Goal: Information Seeking & Learning: Check status

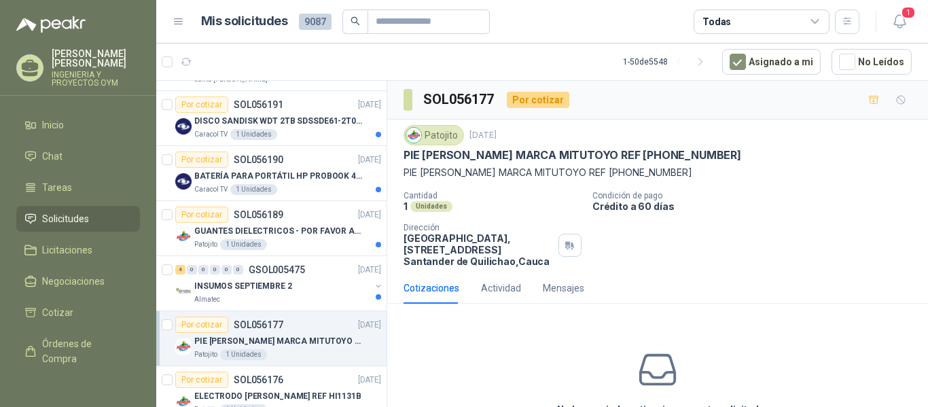
scroll to position [740, 0]
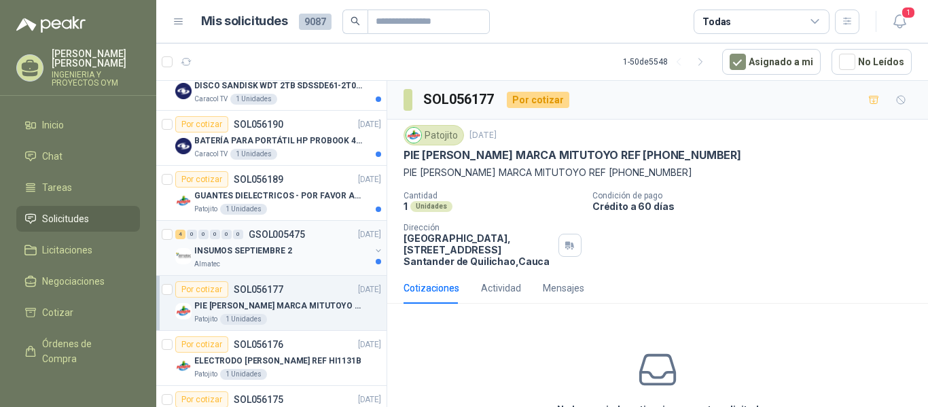
click at [279, 255] on p "INSUMOS SEPTIEMBRE 2" at bounding box center [243, 251] width 98 height 13
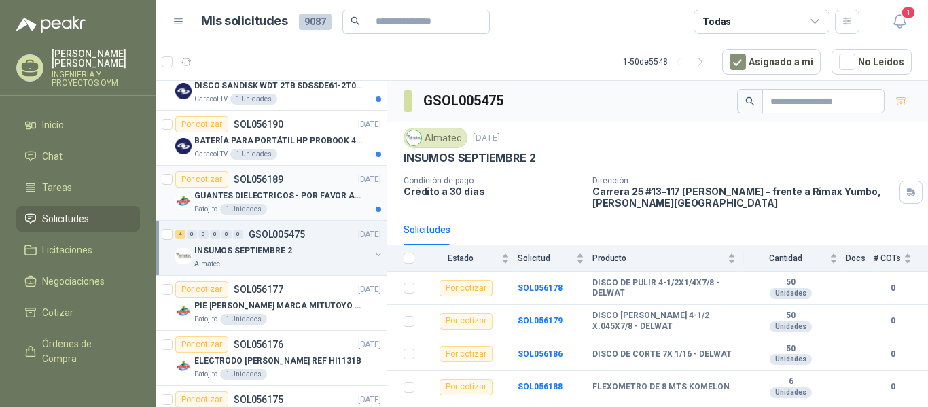
click at [274, 206] on div "Patojito 1 Unidades" at bounding box center [287, 209] width 187 height 11
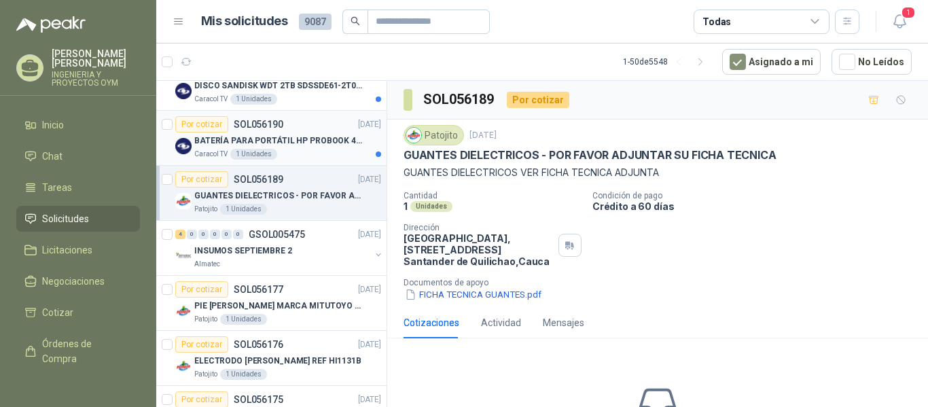
click at [285, 133] on div "BATERÍA PARA PORTÁTIL HP PROBOOK 430 G8" at bounding box center [287, 140] width 187 height 16
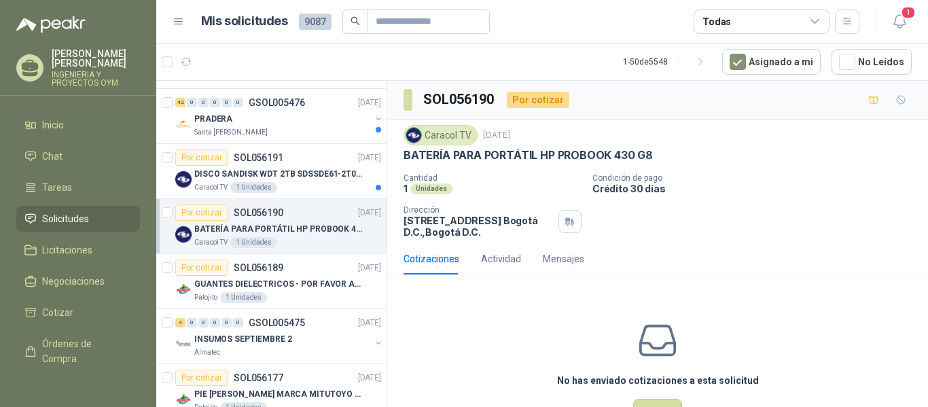
scroll to position [634, 0]
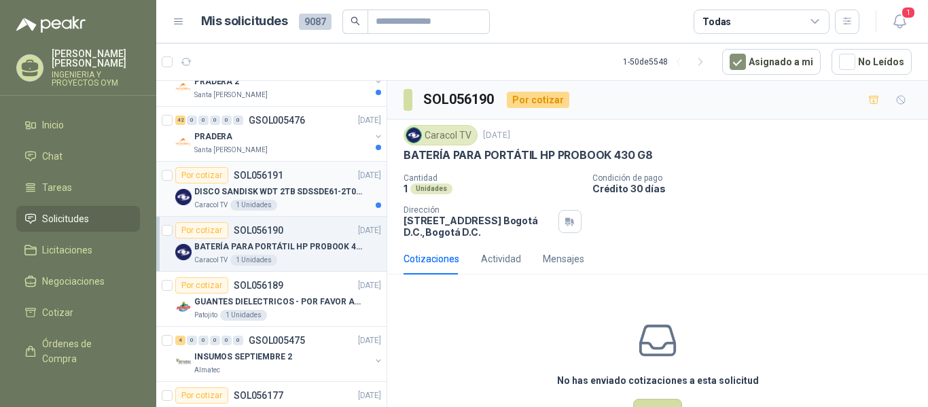
click at [303, 191] on p "DISCO SANDISK WDT 2TB SDSSDE61-2T00-G25 BATERÍA PARA PORTÁTIL HP PROBOOK 430 G8" at bounding box center [278, 191] width 169 height 13
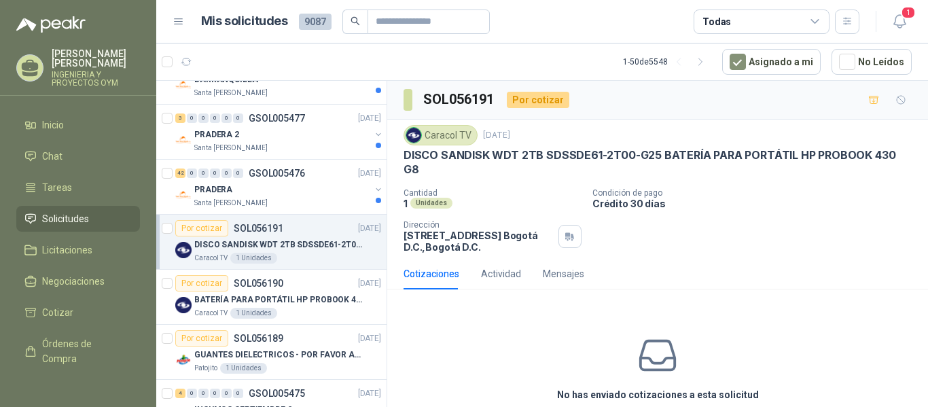
scroll to position [570, 0]
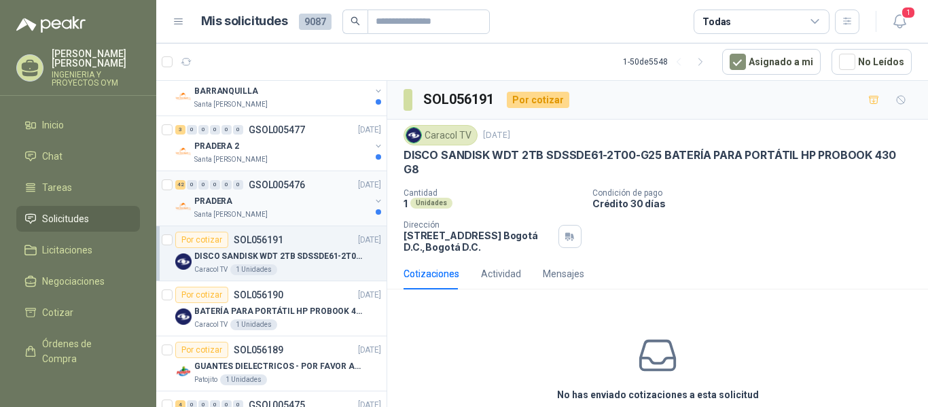
click at [309, 193] on div "PRADERA" at bounding box center [282, 201] width 176 height 16
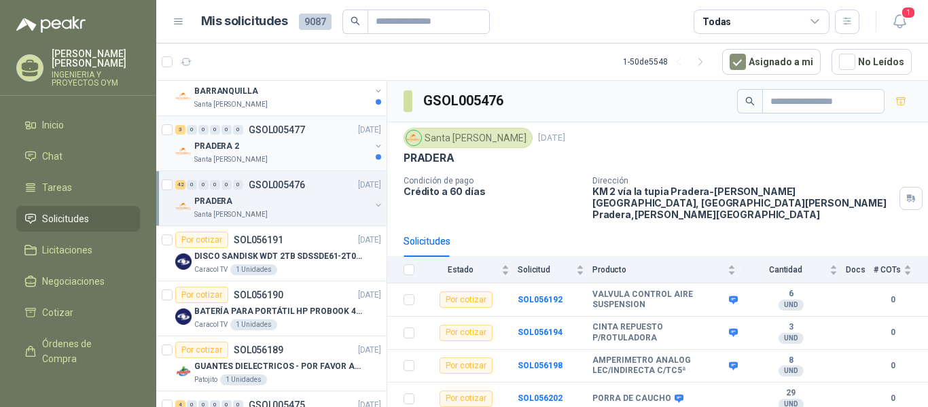
click at [321, 149] on div "PRADERA 2" at bounding box center [282, 146] width 176 height 16
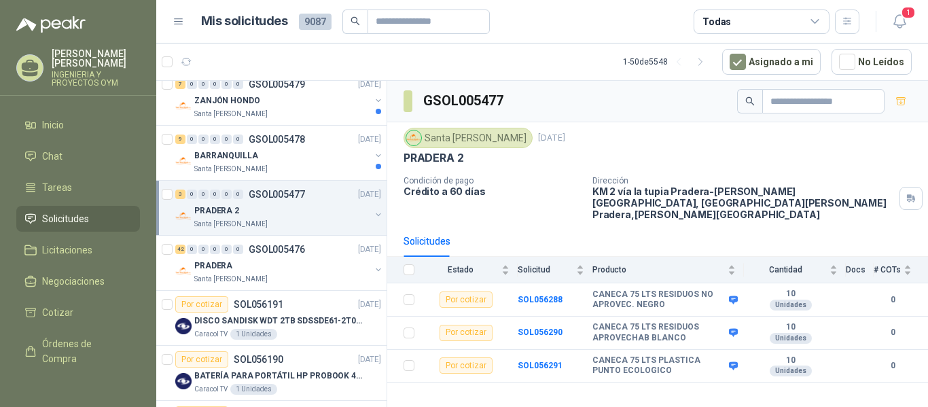
scroll to position [482, 0]
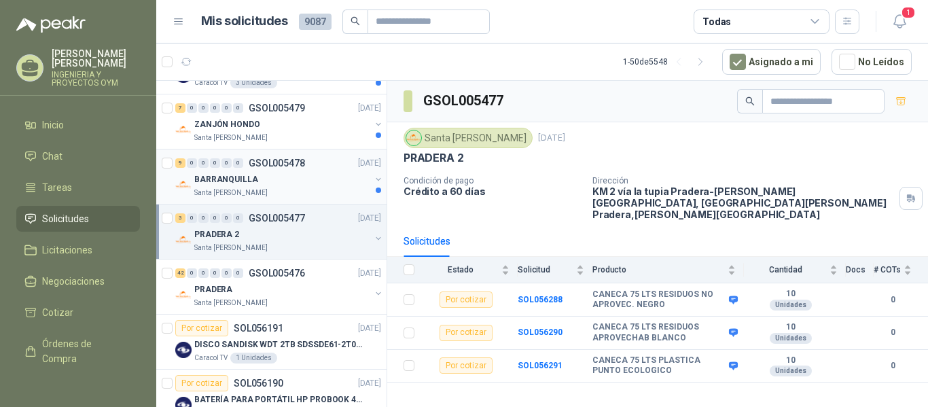
click at [314, 160] on div "9 0 0 0 0 0 GSOL005478 [DATE]" at bounding box center [279, 163] width 209 height 16
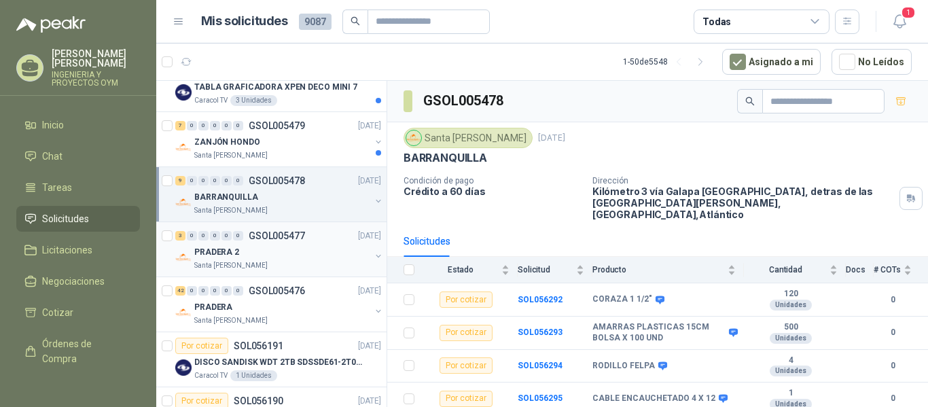
scroll to position [435, 0]
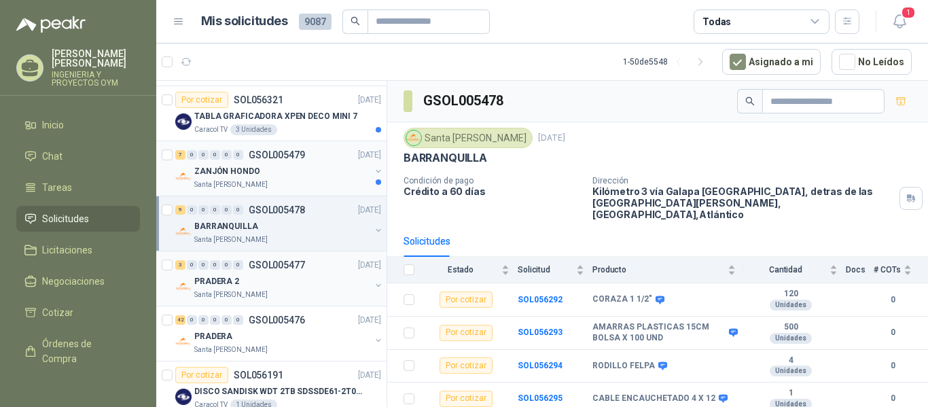
click at [296, 176] on div "ZANJÓN HONDO" at bounding box center [282, 171] width 176 height 16
